Goal: Contribute content: Contribute content

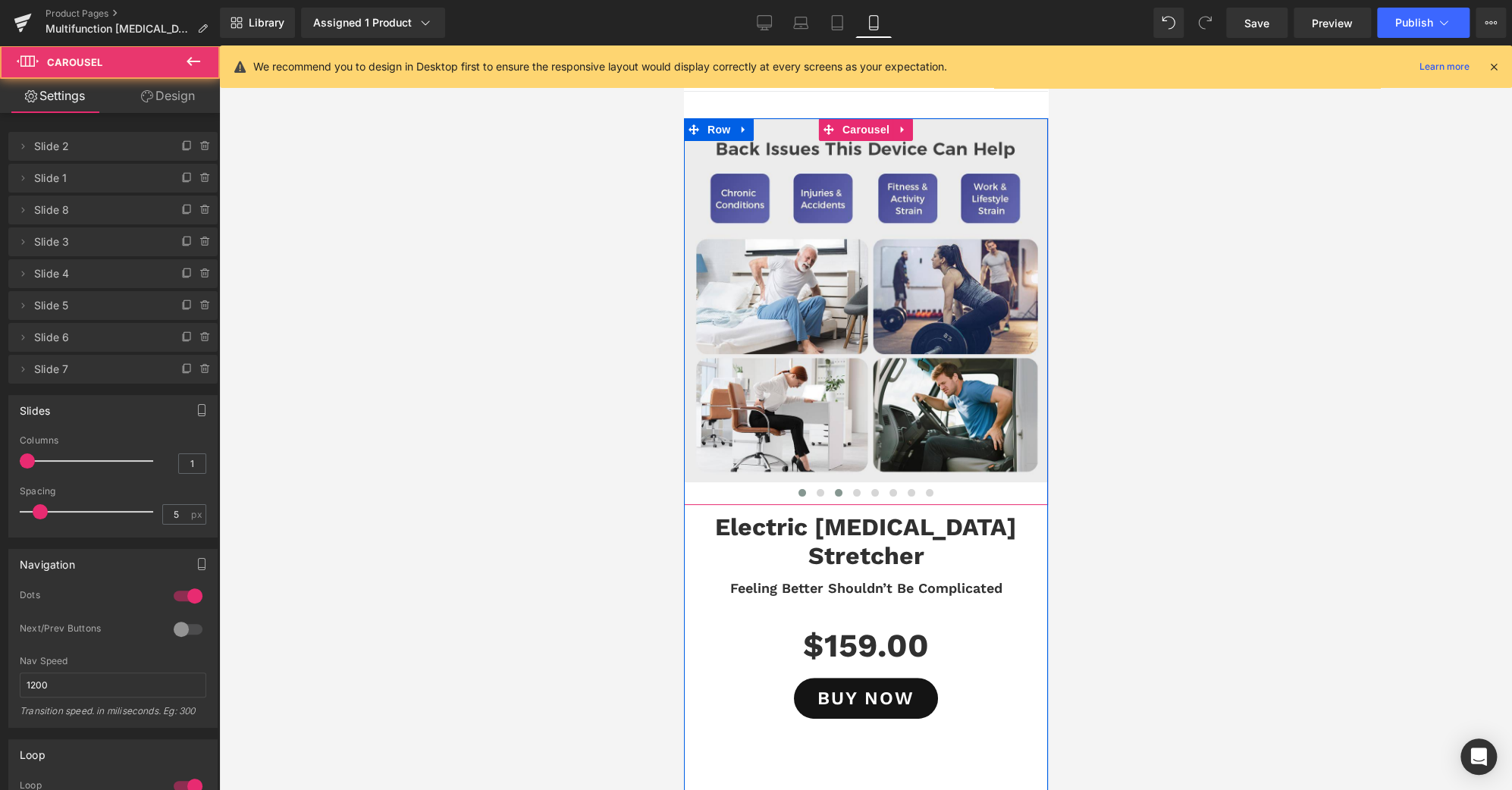
click at [798, 496] on button at bounding box center [801, 492] width 18 height 15
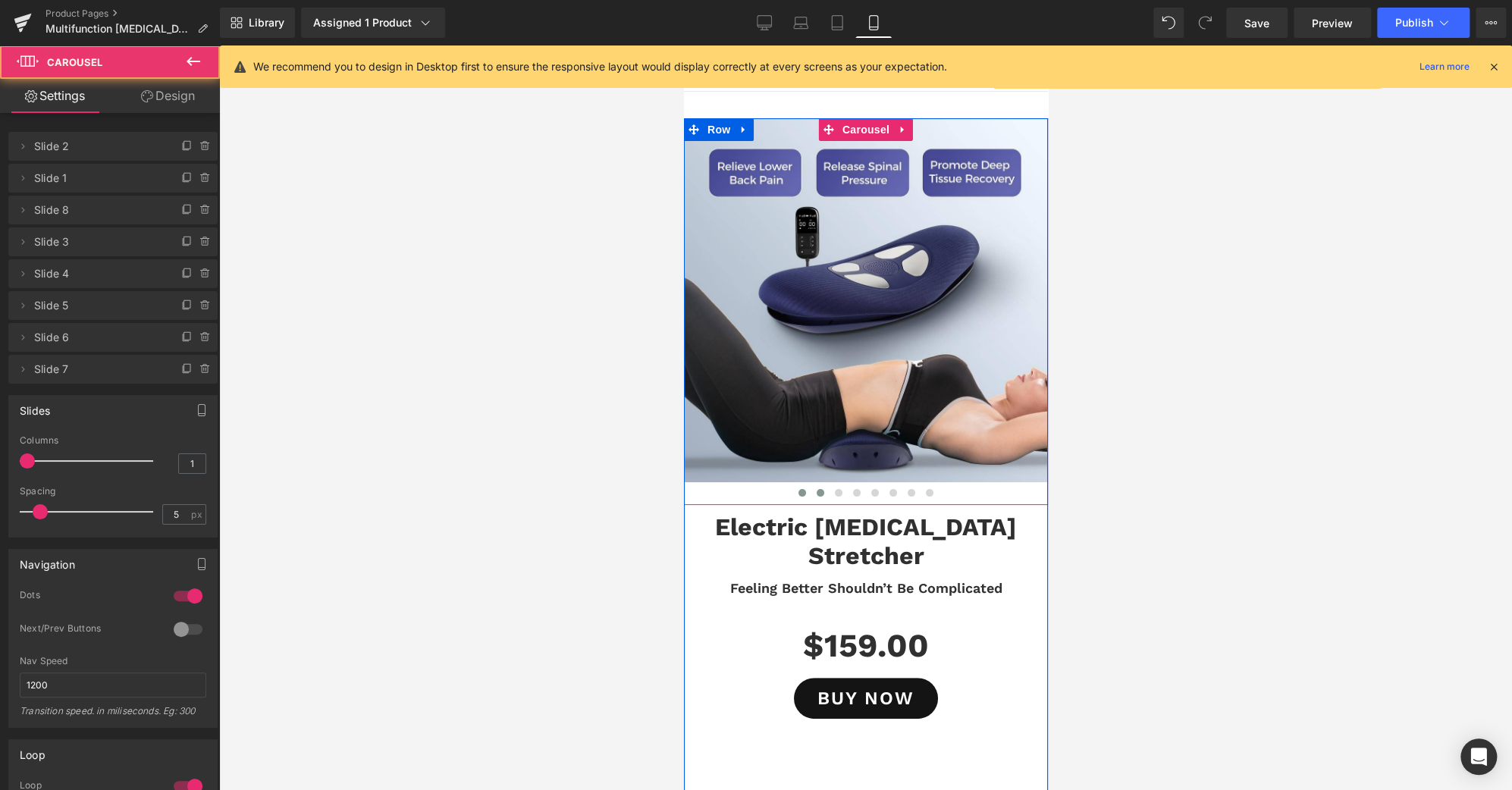
click at [811, 493] on button at bounding box center [820, 492] width 18 height 15
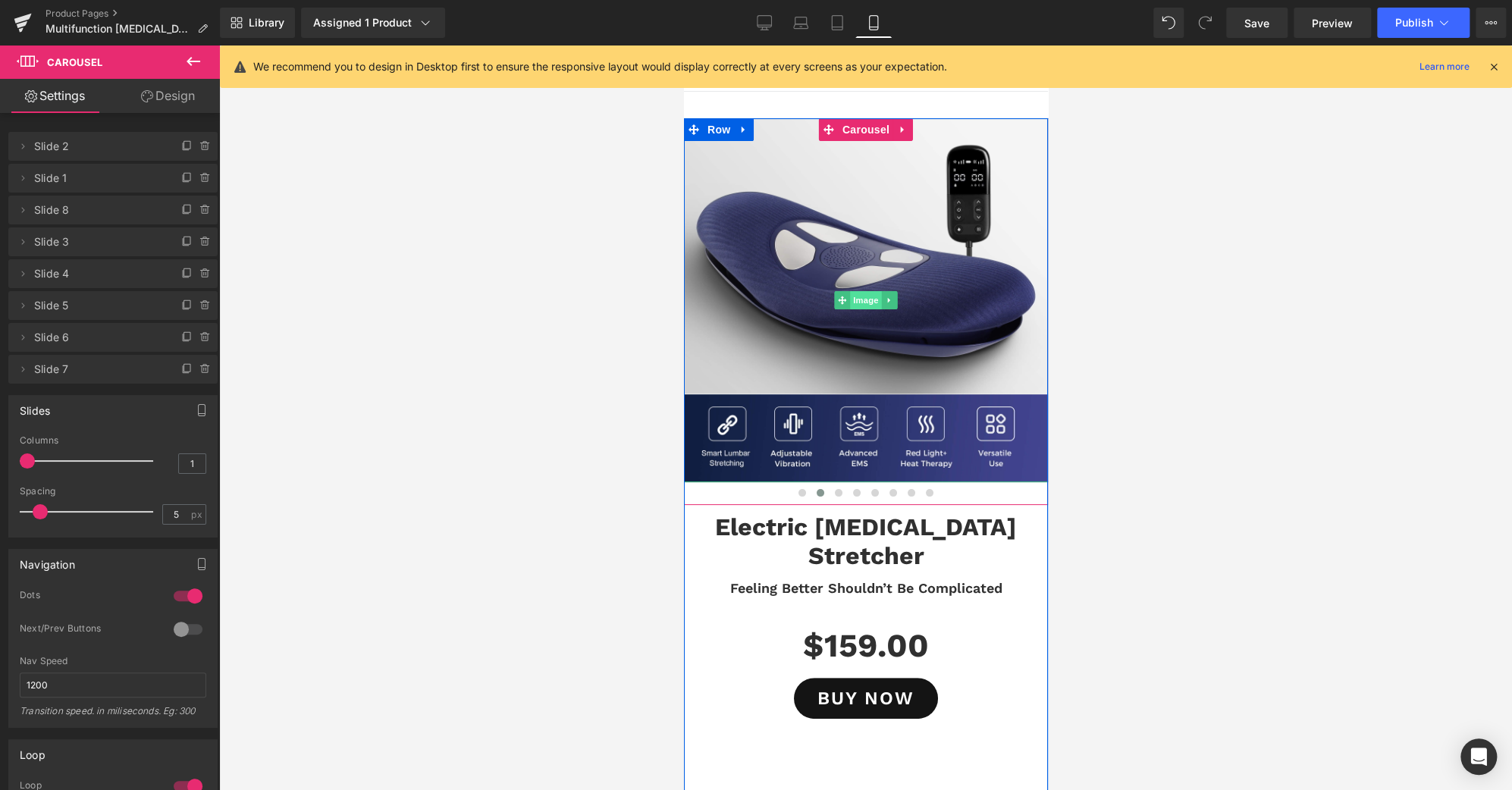
click at [853, 298] on span "Image" at bounding box center [865, 300] width 32 height 18
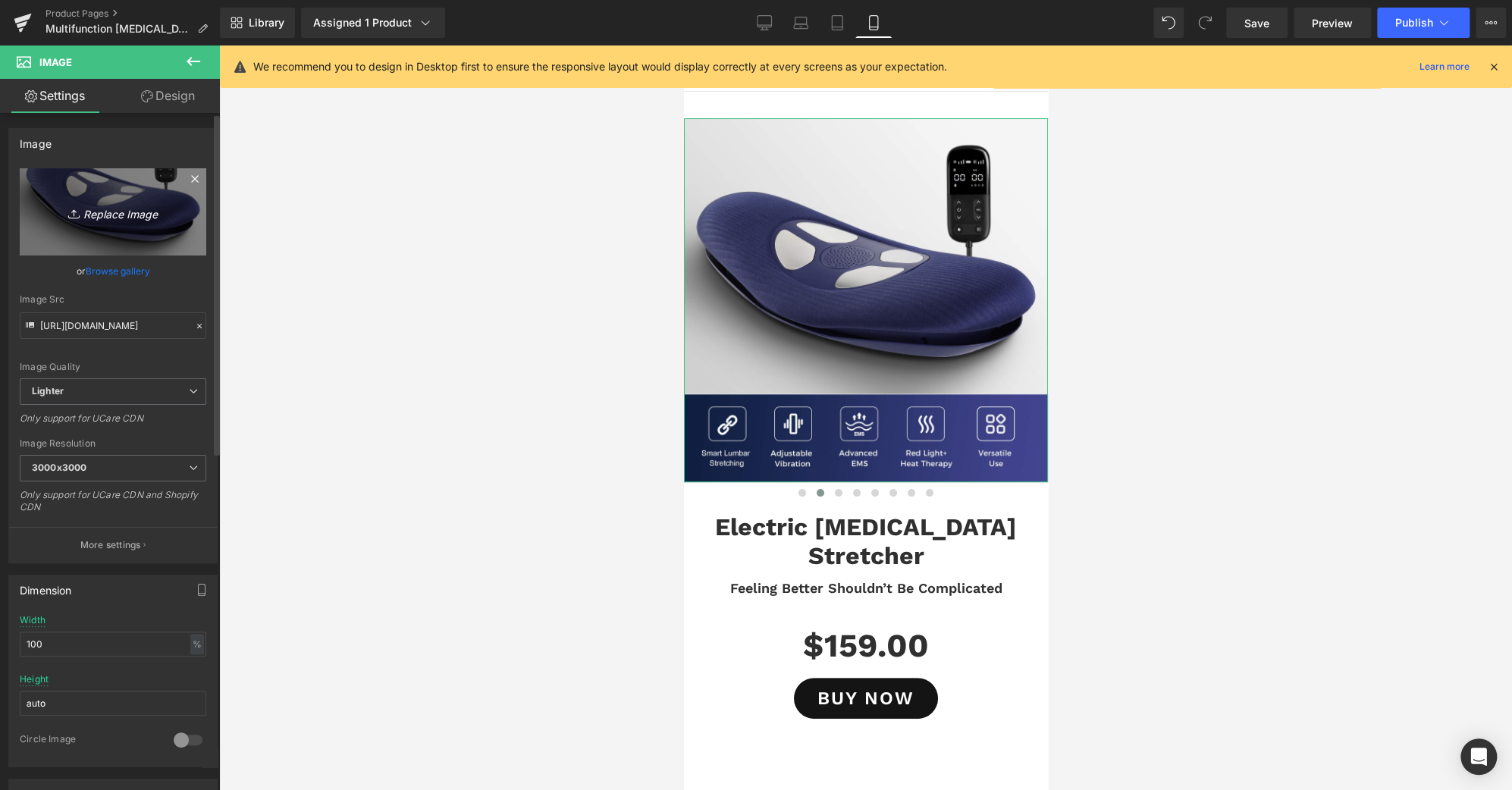
click at [118, 210] on icon "Replace Image" at bounding box center [113, 212] width 122 height 19
type input "C:\fakepath\Z1(1)-B-B.jpg"
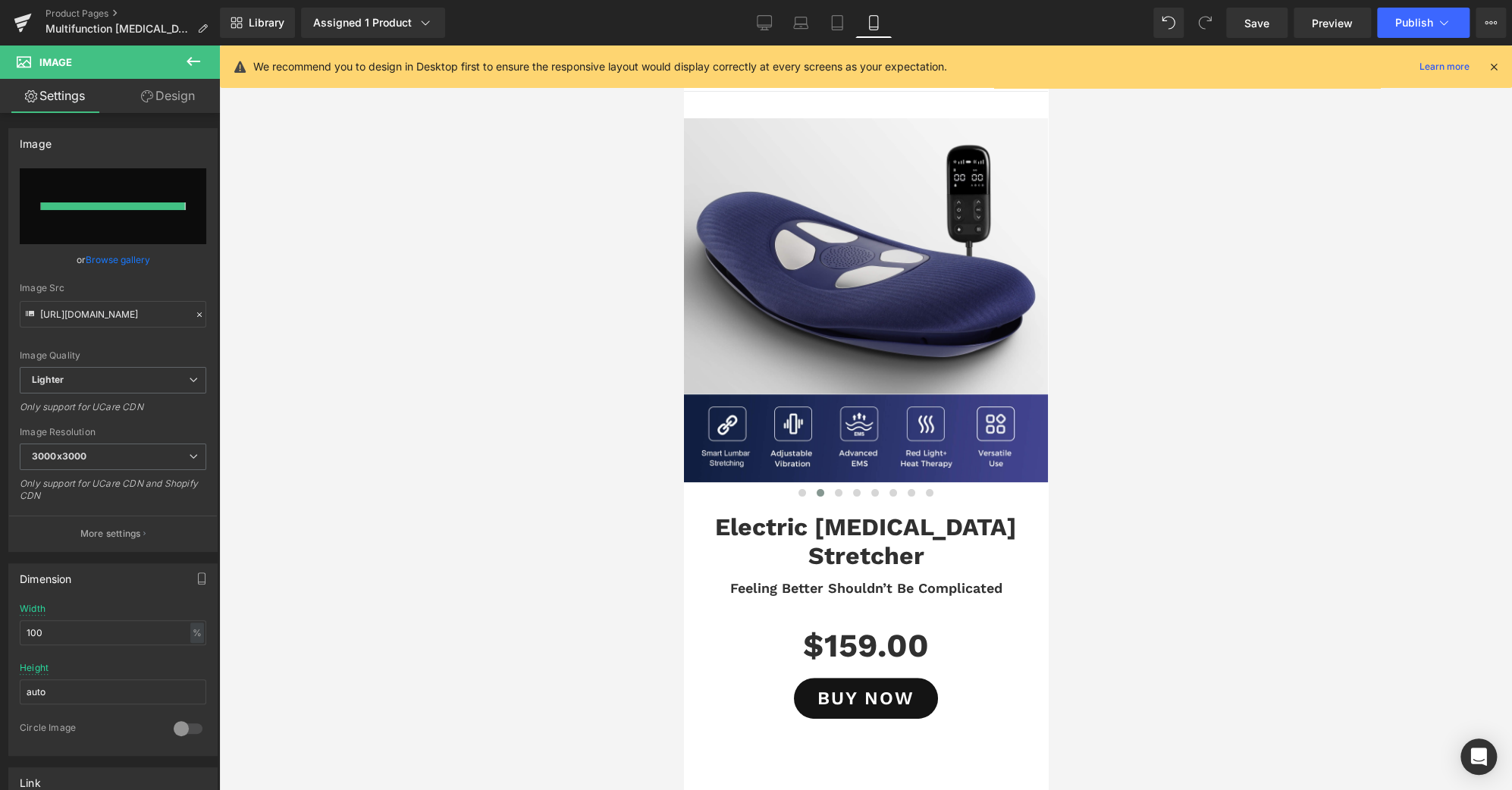
type input "[URL][DOMAIN_NAME]"
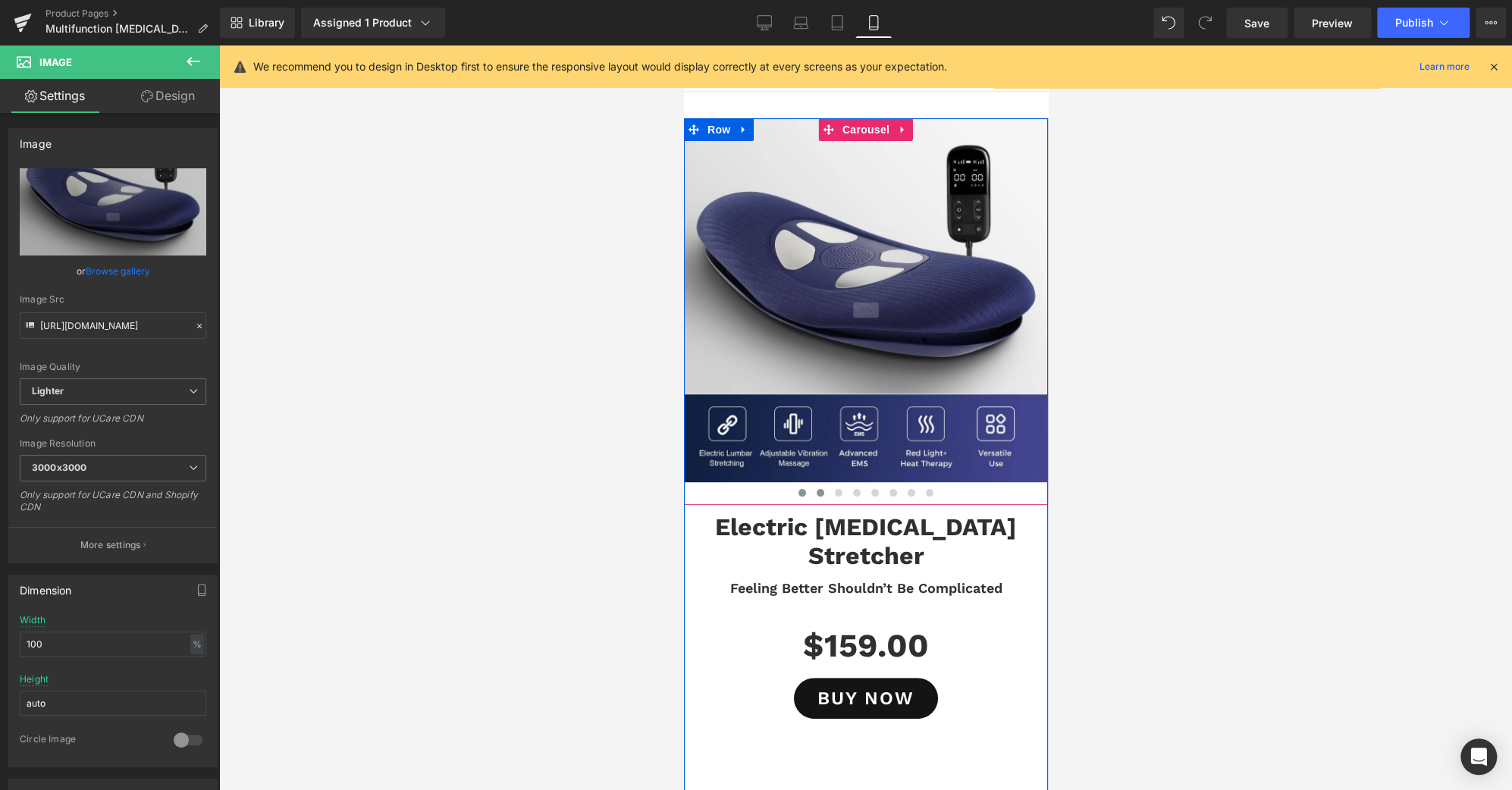
click at [798, 490] on span at bounding box center [801, 492] width 7 height 7
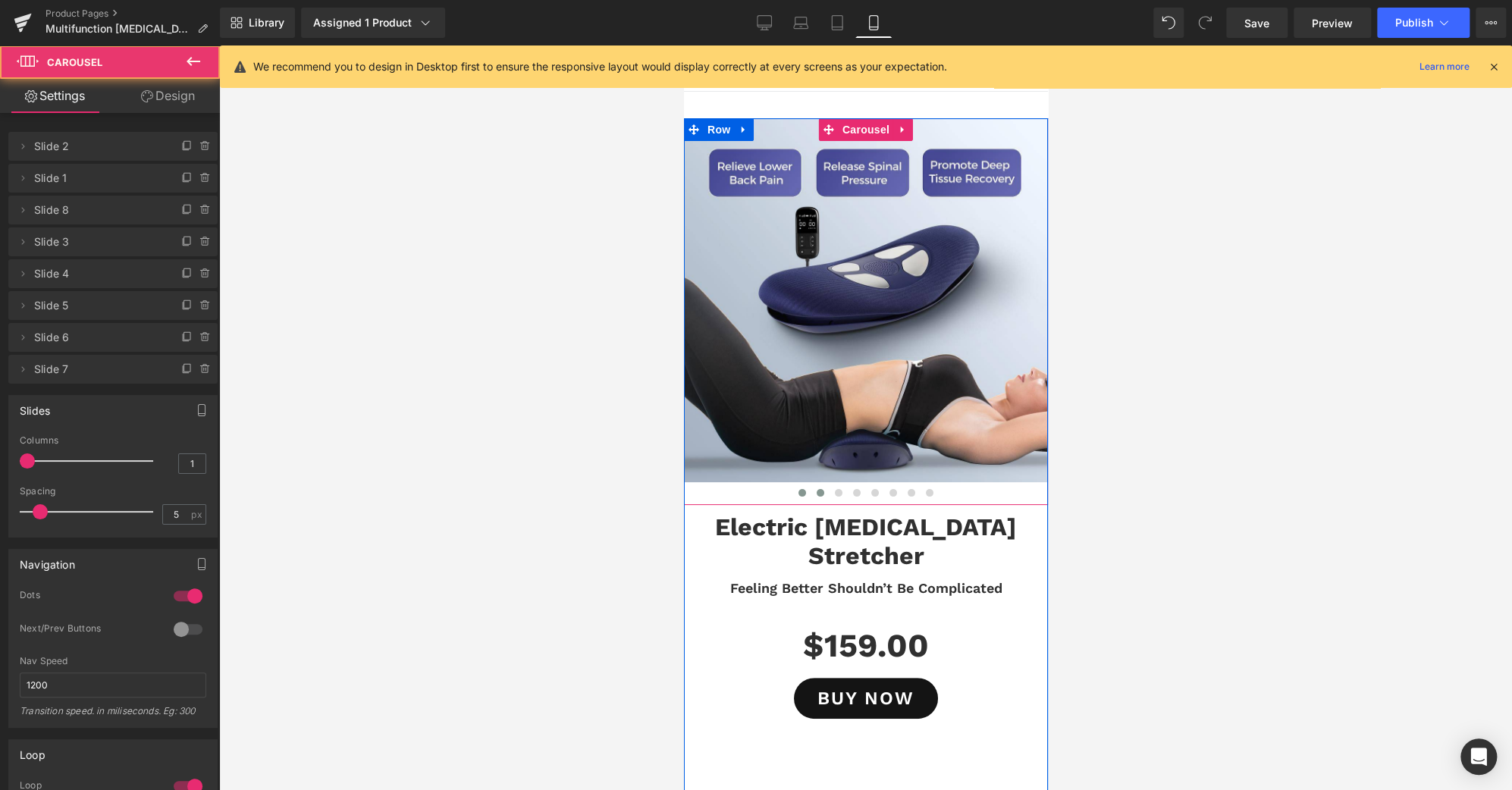
click at [816, 491] on span at bounding box center [819, 492] width 7 height 7
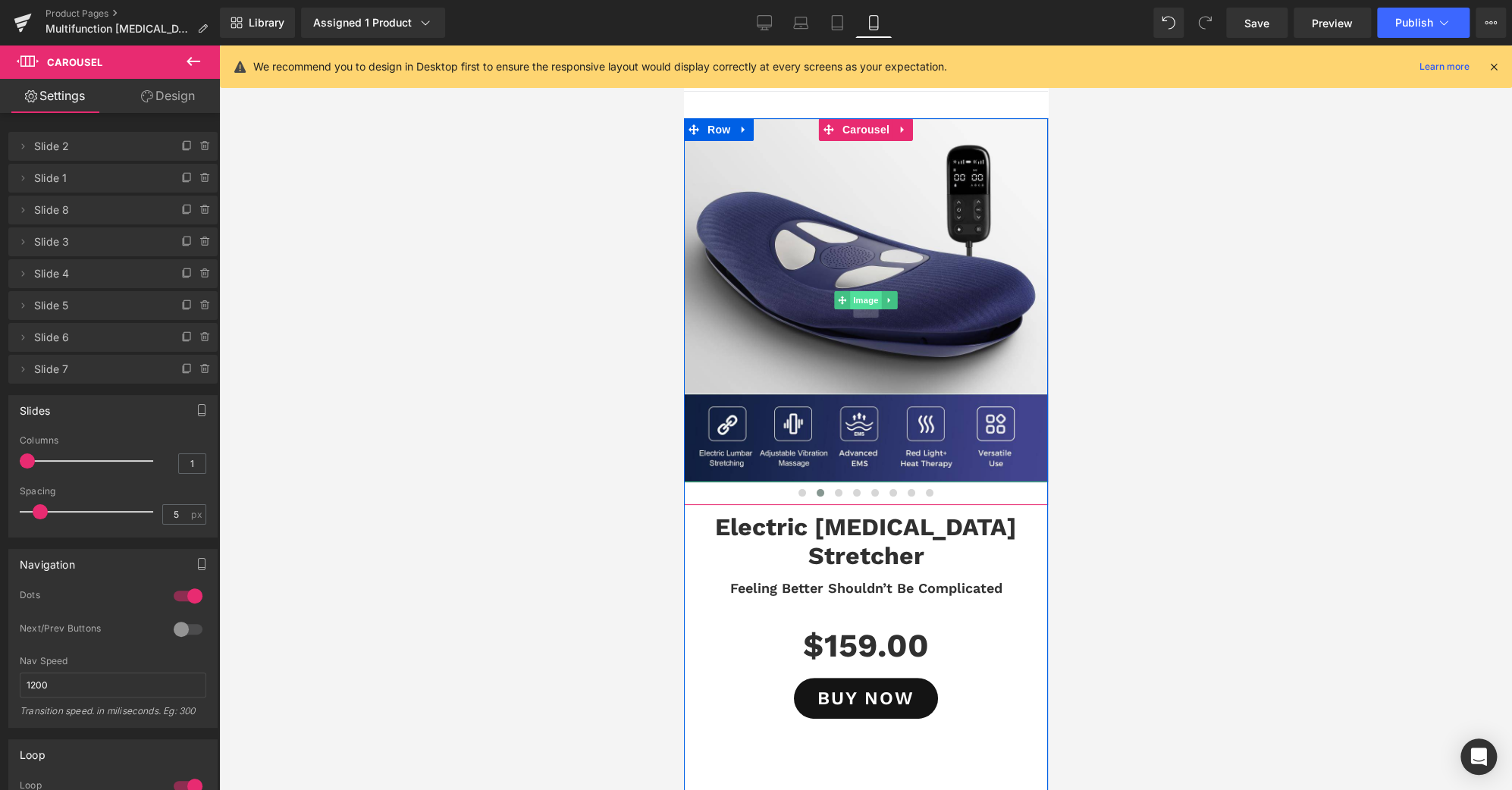
click at [858, 302] on span "Image" at bounding box center [865, 300] width 32 height 18
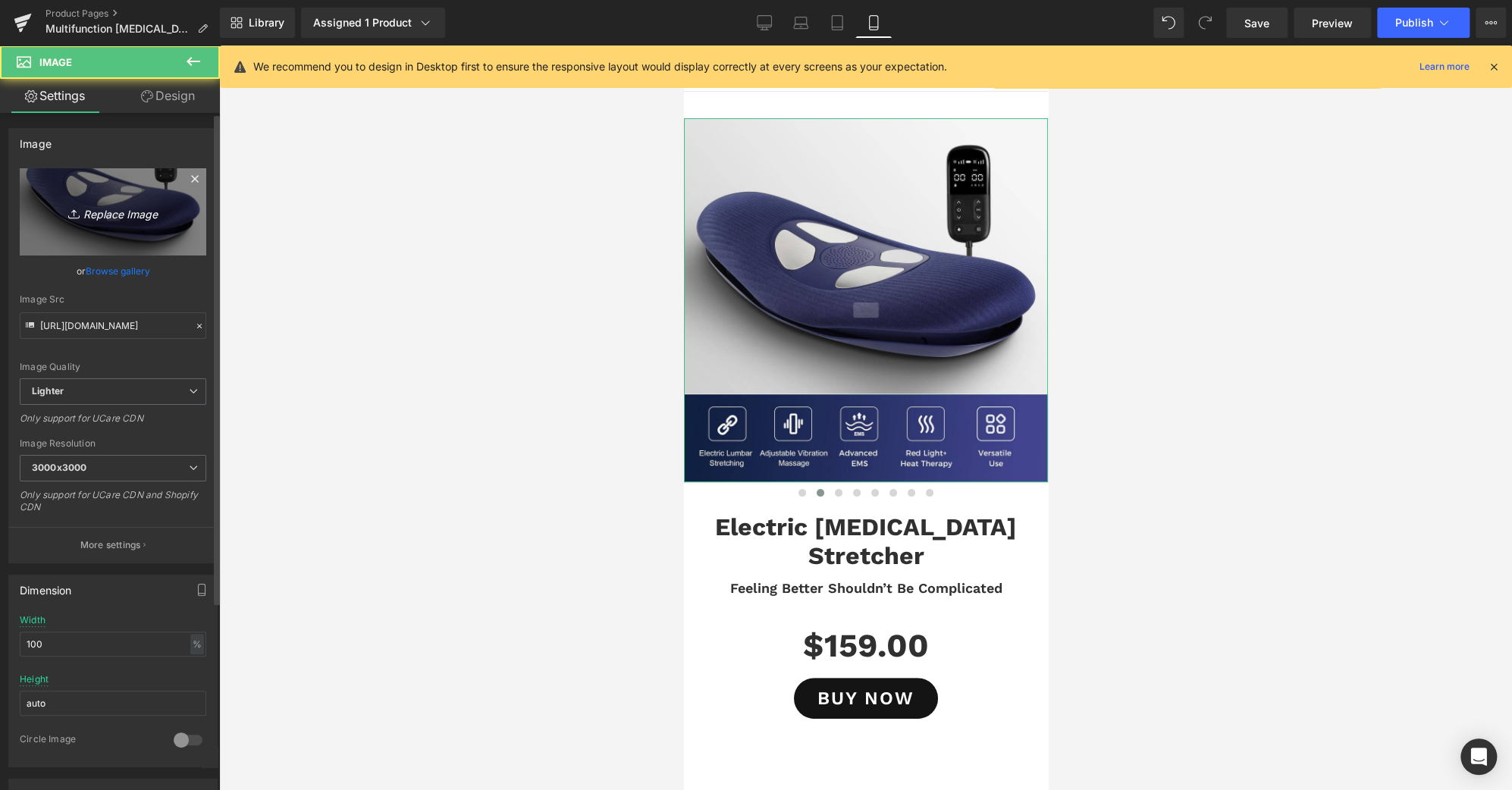
click at [83, 215] on icon "Replace Image" at bounding box center [113, 212] width 122 height 19
type input "C:\fakepath\Z1(1)-B-C.jpg"
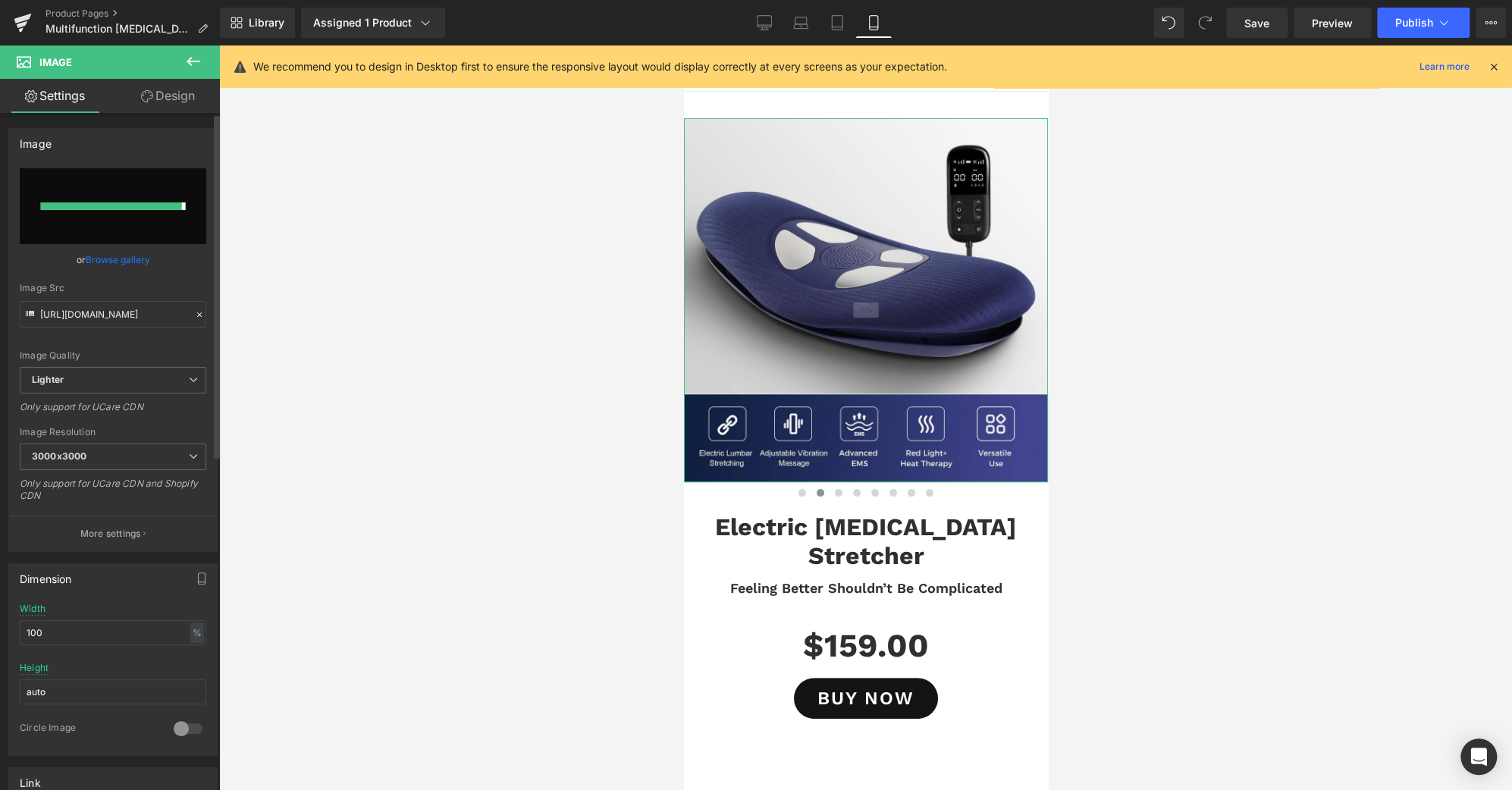
type input "[URL][DOMAIN_NAME]"
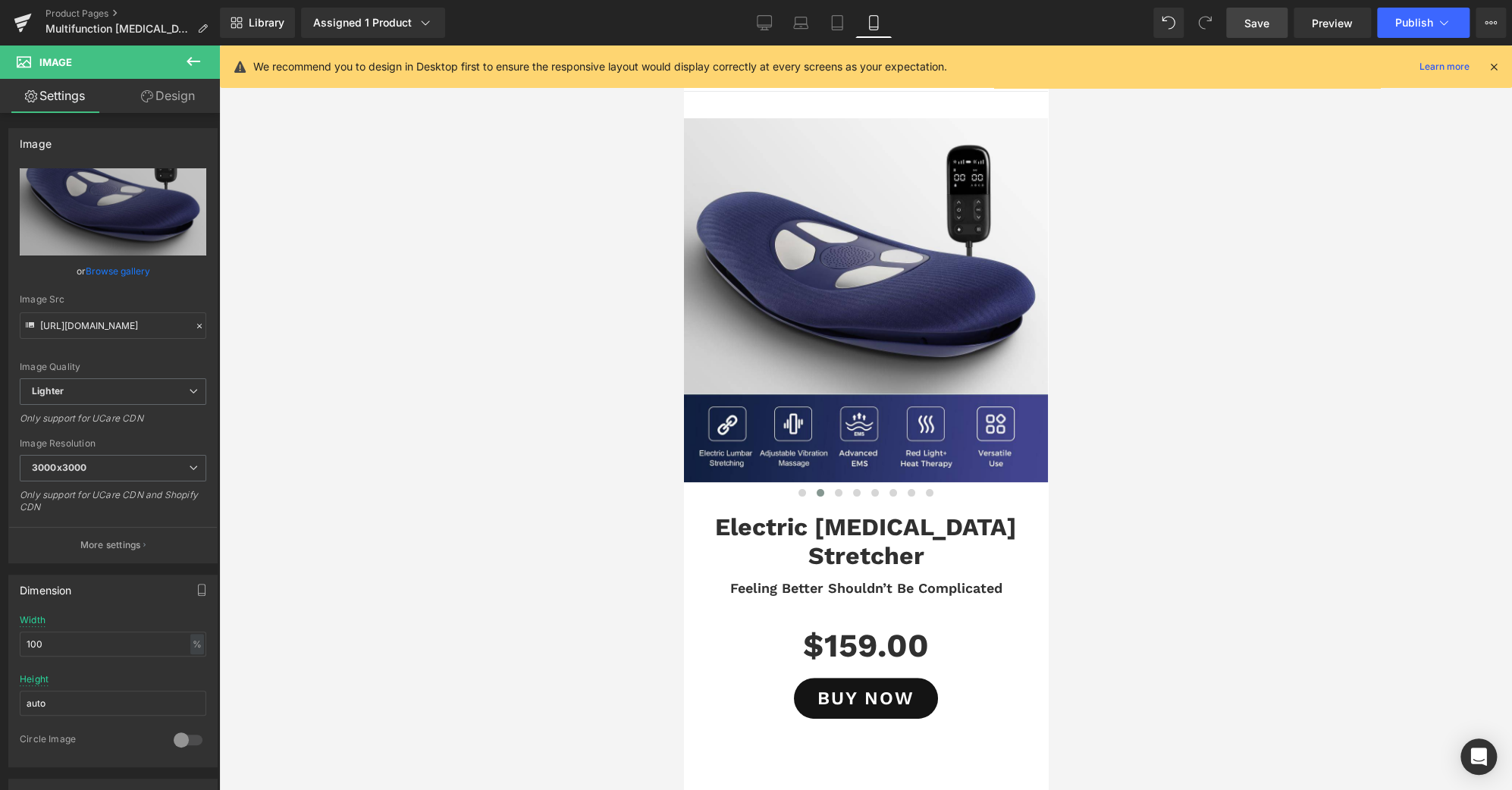
click at [1246, 33] on link "Save" at bounding box center [1257, 22] width 62 height 30
click at [837, 28] on icon at bounding box center [836, 22] width 15 height 15
type input "auto"
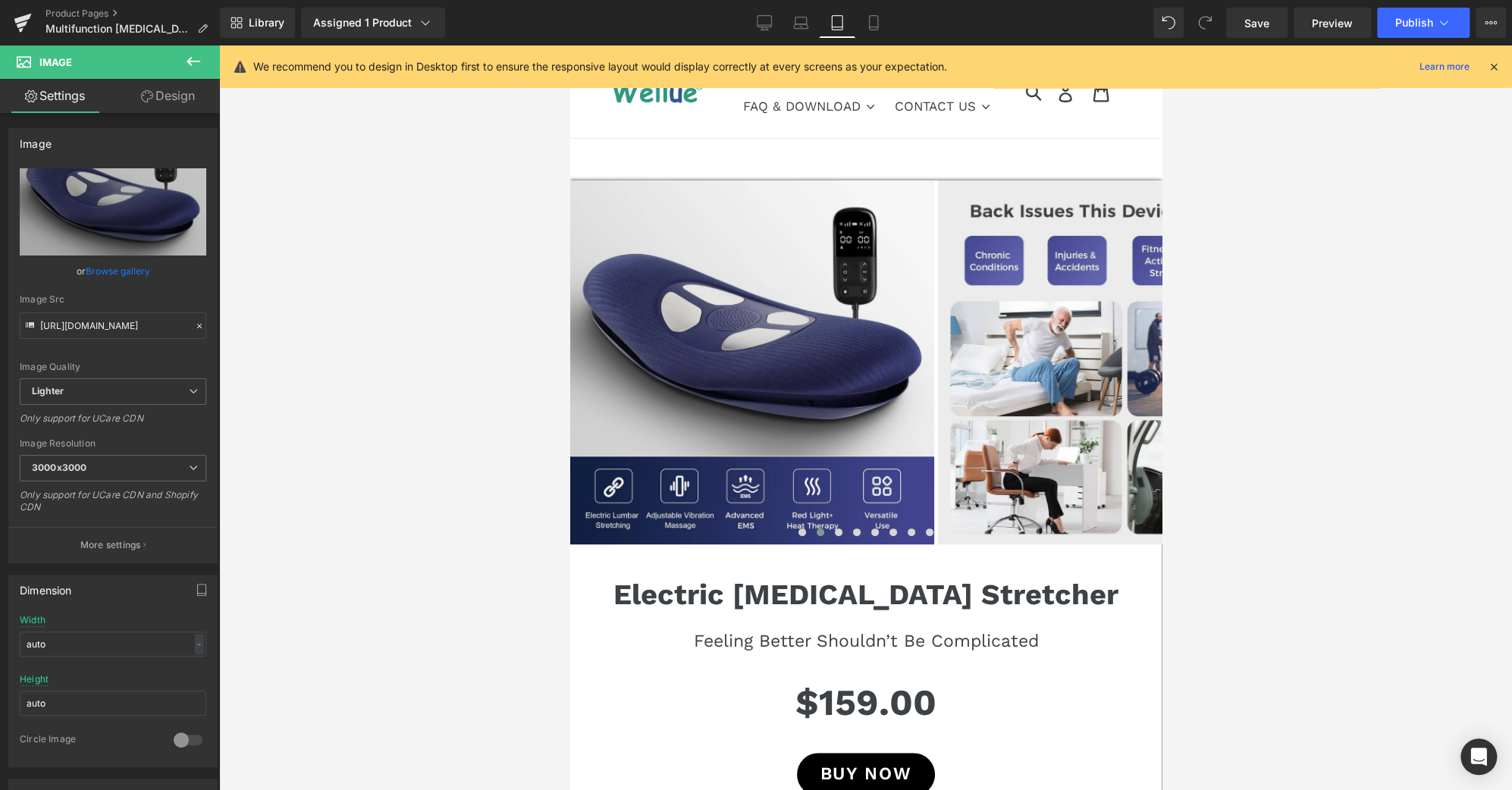
scroll to position [62, 0]
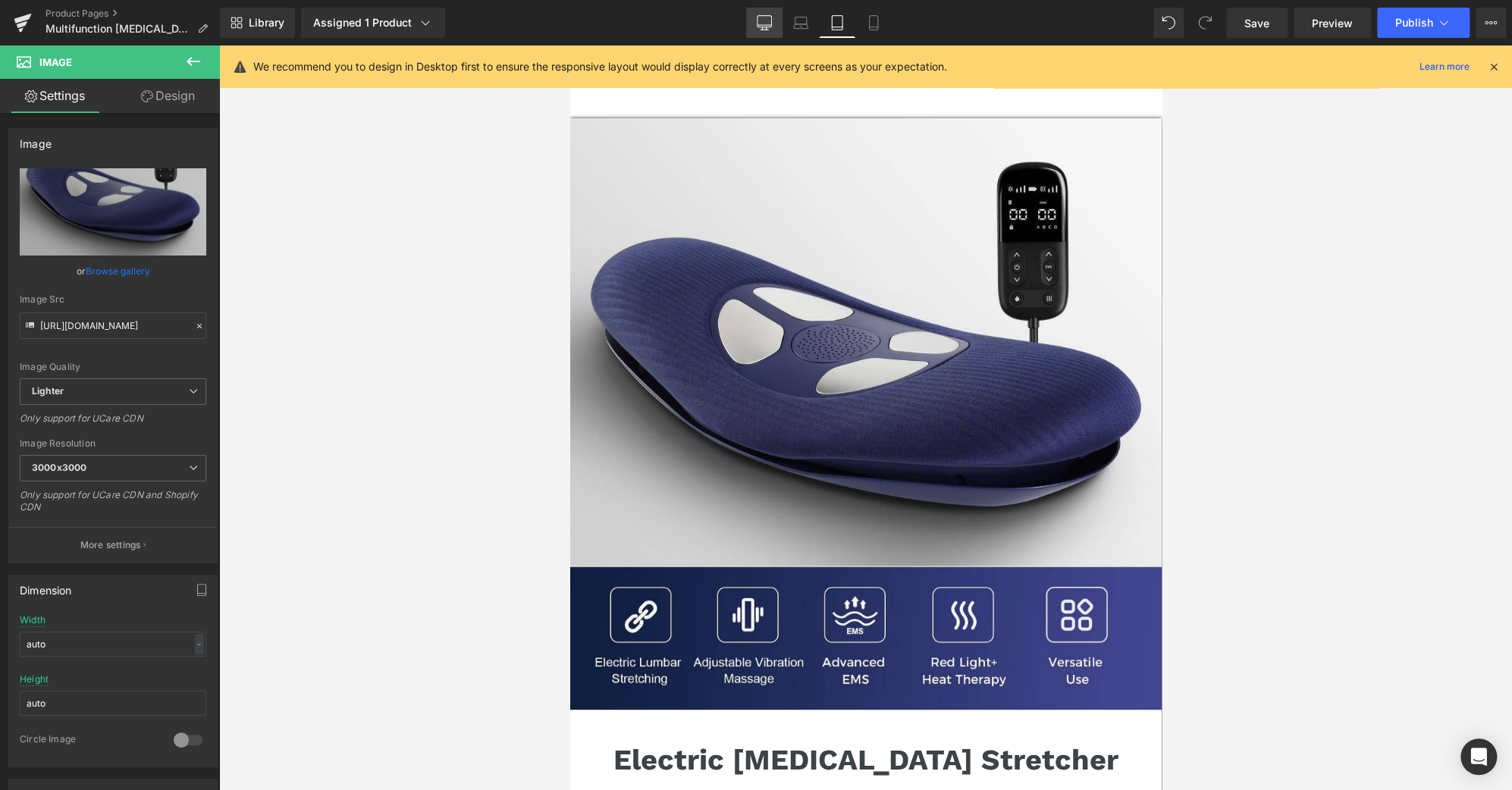
click at [768, 25] on icon at bounding box center [764, 22] width 15 height 15
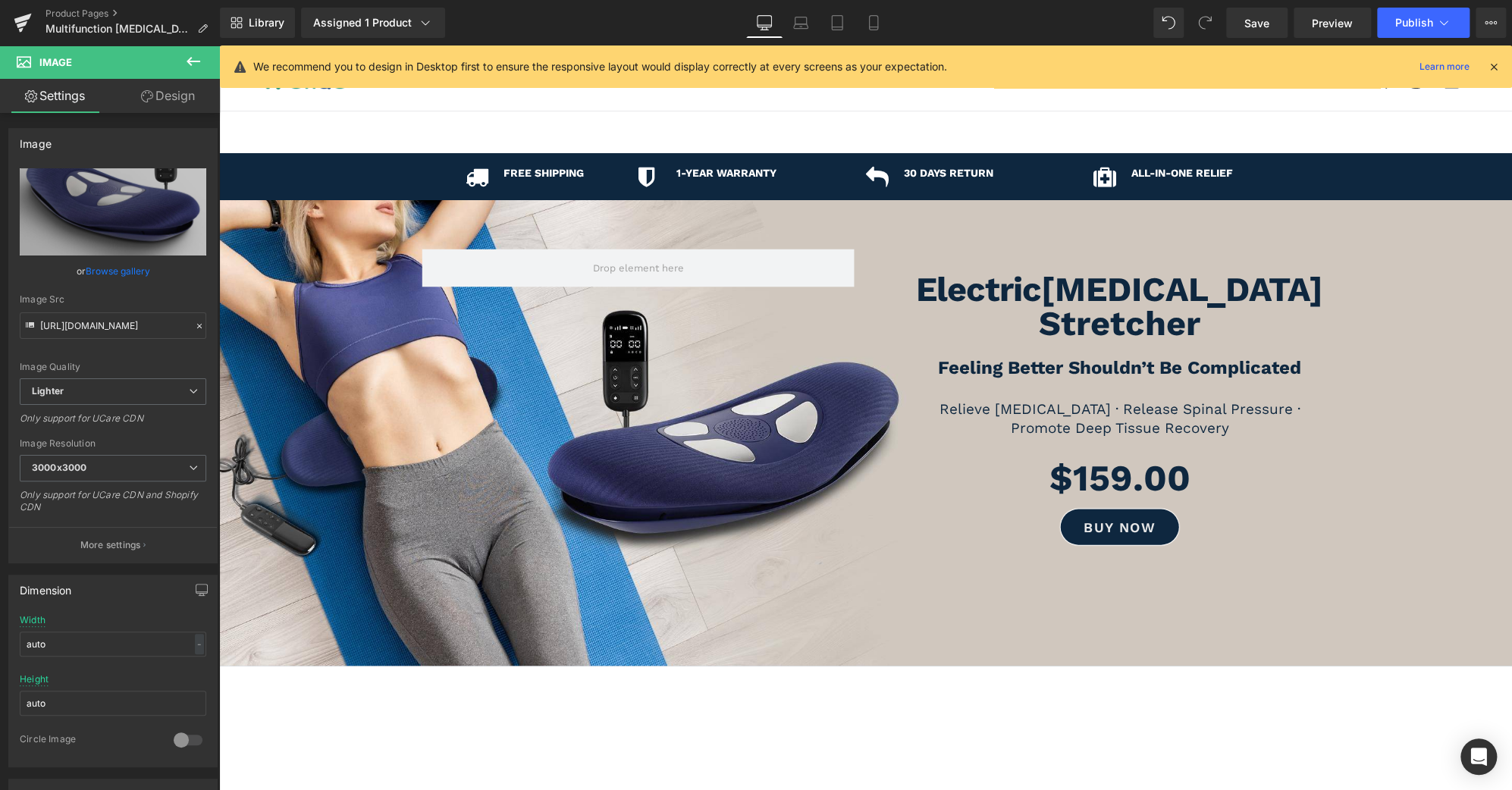
scroll to position [0, 0]
click at [1432, 15] on button "Publish" at bounding box center [1423, 22] width 93 height 30
click at [1253, 22] on span "Save" at bounding box center [1257, 23] width 25 height 16
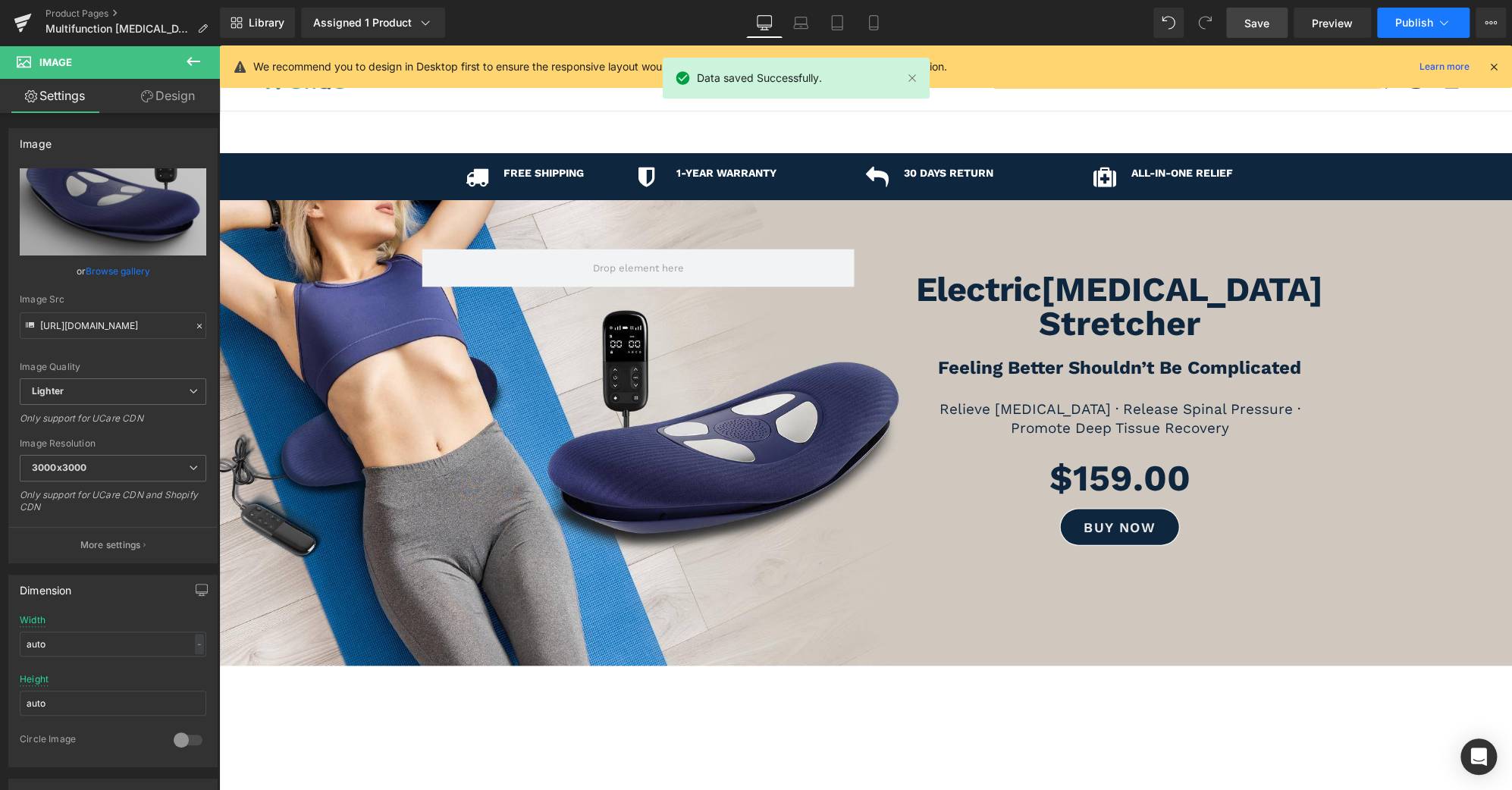
click at [1430, 22] on span "Publish" at bounding box center [1414, 22] width 38 height 12
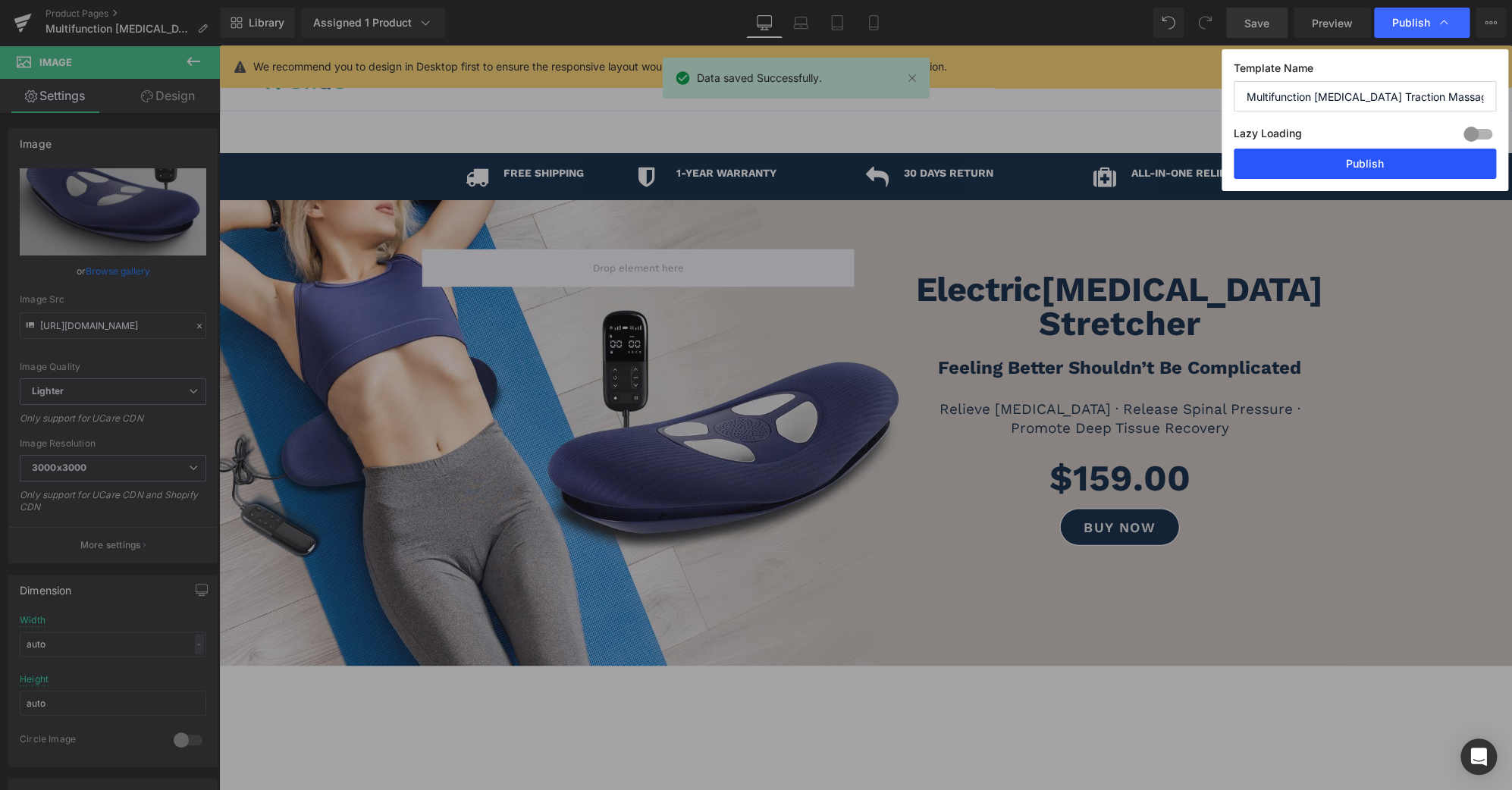
click at [1430, 165] on button "Publish" at bounding box center [1365, 164] width 263 height 30
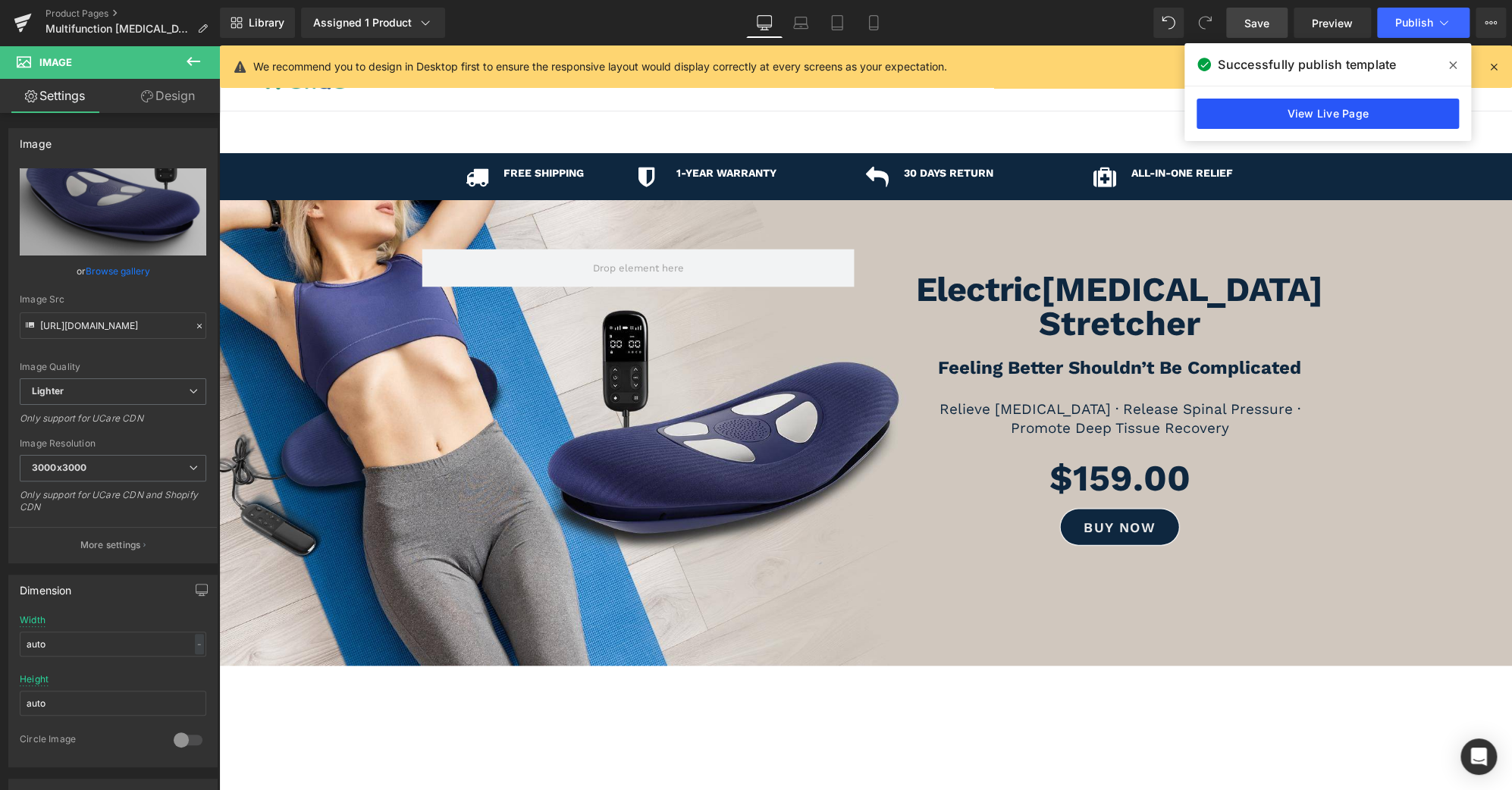
click at [1386, 108] on link "View Live Page" at bounding box center [1328, 114] width 263 height 30
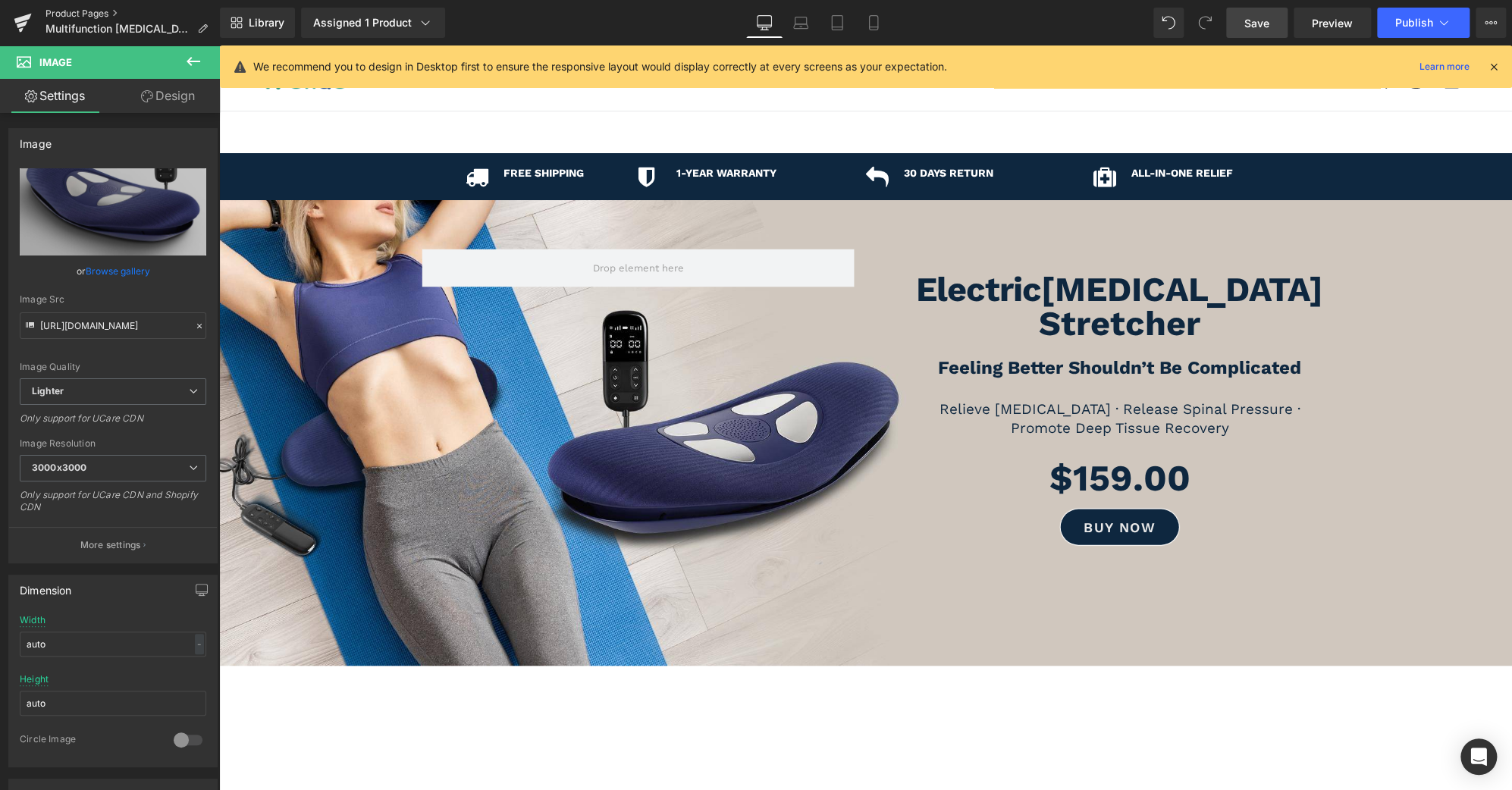
click at [100, 11] on link "Product Pages" at bounding box center [133, 13] width 174 height 12
